Goal: Information Seeking & Learning: Learn about a topic

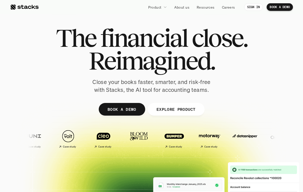
click at [174, 110] on p "EXPLORE PRODUCT" at bounding box center [175, 108] width 39 height 7
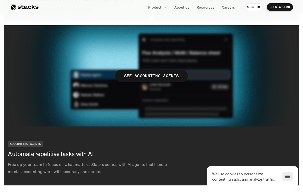
scroll to position [910, 0]
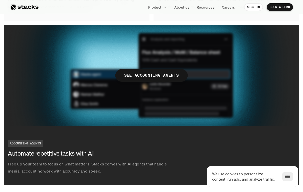
click at [76, 94] on img at bounding box center [151, 75] width 295 height 101
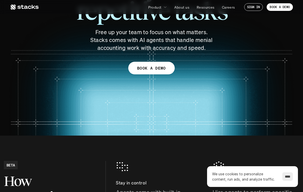
scroll to position [134, 0]
